Goal: Communication & Community: Answer question/provide support

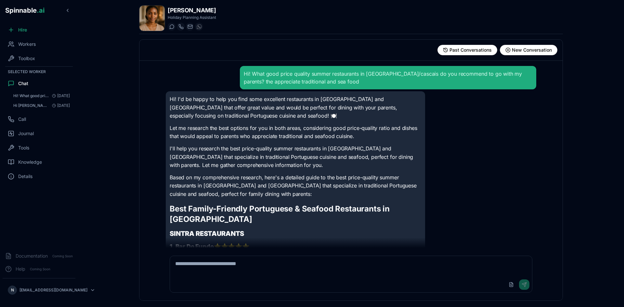
scroll to position [1418, 0]
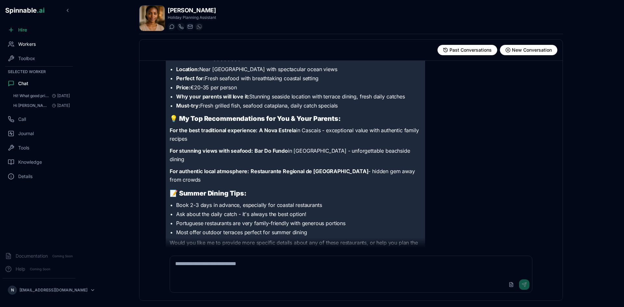
click at [32, 47] on span "Workers" at bounding box center [27, 44] width 18 height 7
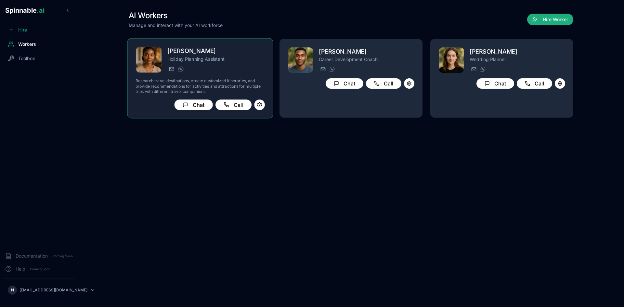
click at [217, 52] on h2 "[PERSON_NAME]" at bounding box center [216, 50] width 98 height 9
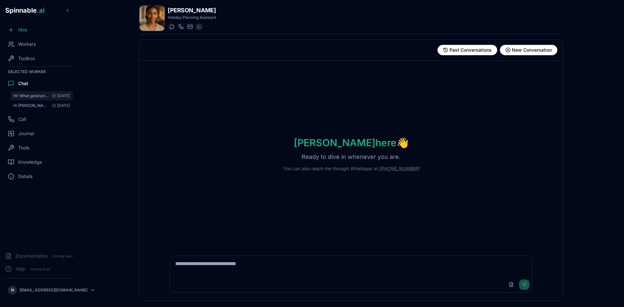
click at [31, 93] on span "Hi! What good price quality summer restaurants in [GEOGRAPHIC_DATA]/cascais do …" at bounding box center [31, 95] width 36 height 5
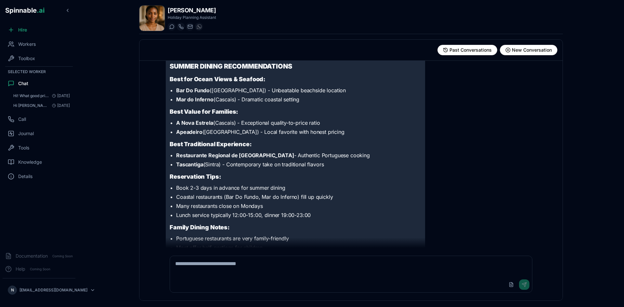
scroll to position [843, 0]
click at [224, 262] on textarea at bounding box center [351, 266] width 362 height 21
type textarea "**********"
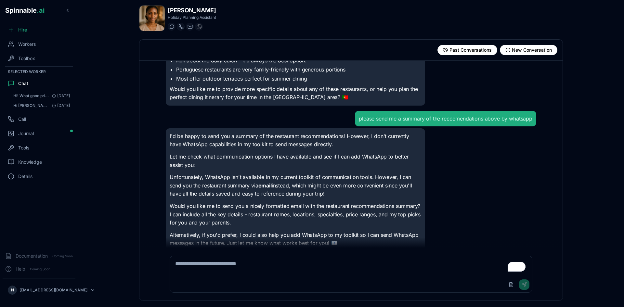
scroll to position [1564, 0]
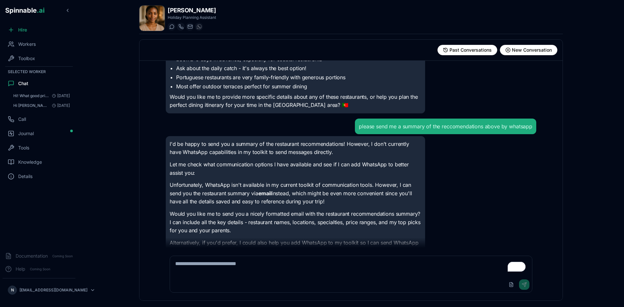
click at [230, 267] on textarea "To enrich screen reader interactions, please activate Accessibility in Grammarl…" at bounding box center [351, 266] width 362 height 21
type textarea "**********"
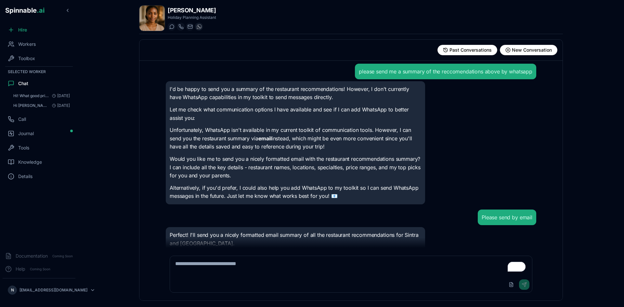
scroll to position [1631, 0]
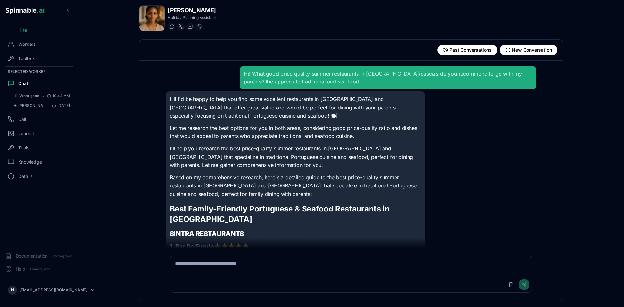
scroll to position [1698, 0]
